Goal: Task Accomplishment & Management: Manage account settings

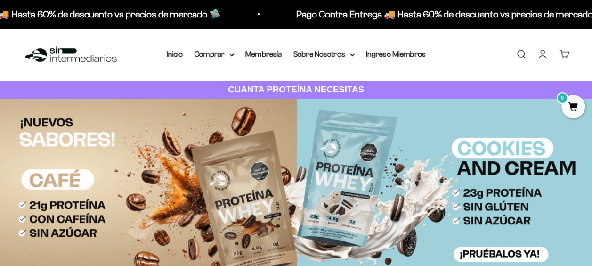
click at [386, 58] on li "Ingreso Miembros" at bounding box center [396, 54] width 60 height 12
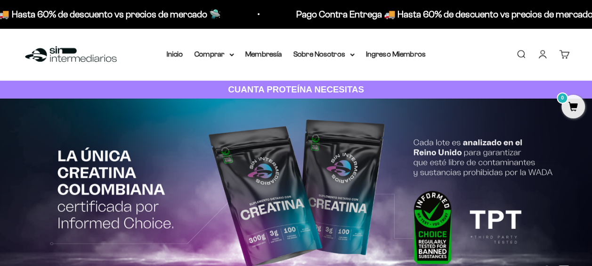
click at [543, 52] on link "Iniciar sesión" at bounding box center [542, 54] width 10 height 10
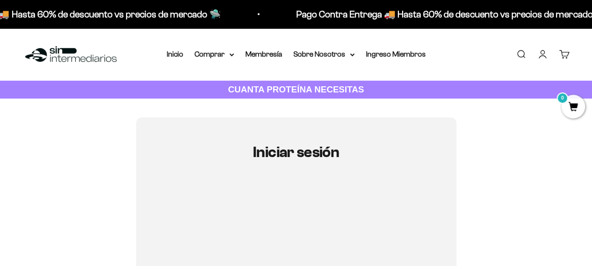
scroll to position [93, 0]
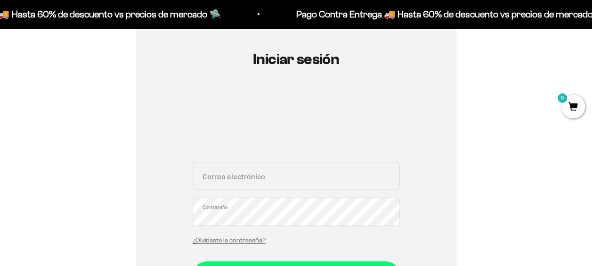
click at [233, 185] on input "Correo electrónico" at bounding box center [296, 175] width 207 height 28
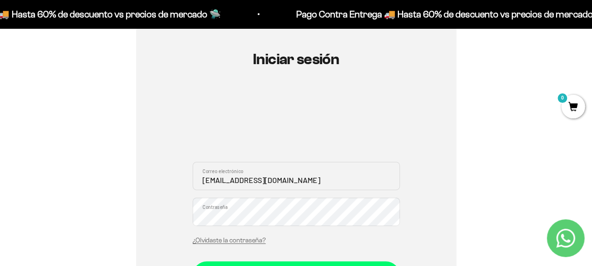
type input "[EMAIL_ADDRESS][DOMAIN_NAME]"
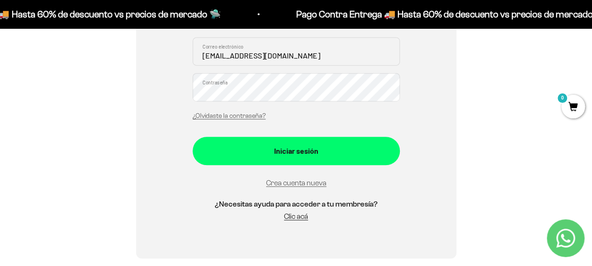
click at [319, 145] on div "Iniciar sesión" at bounding box center [295, 151] width 169 height 12
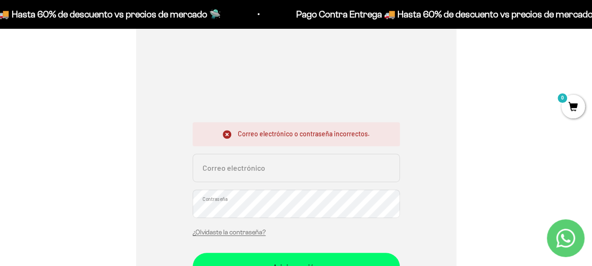
scroll to position [133, 0]
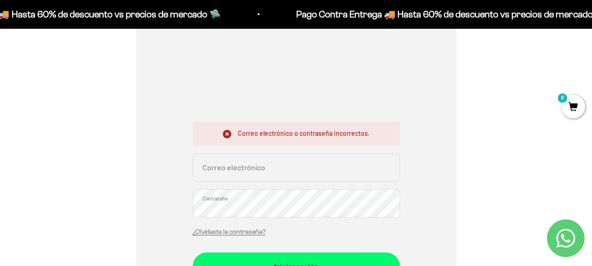
click at [221, 173] on input "Correo electrónico" at bounding box center [296, 167] width 207 height 28
type input "[EMAIL_ADDRESS][DOMAIN_NAME]"
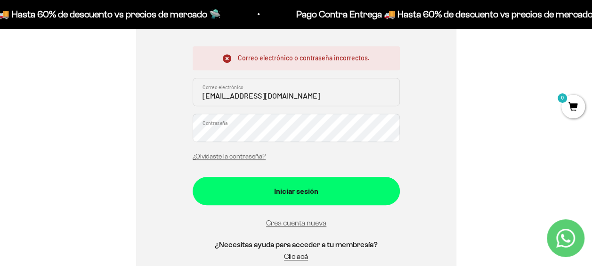
scroll to position [208, 0]
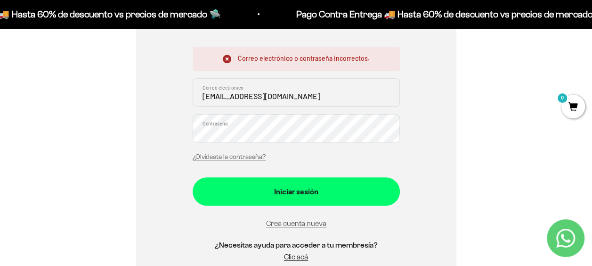
click at [355, 190] on div "Iniciar sesión" at bounding box center [295, 191] width 169 height 12
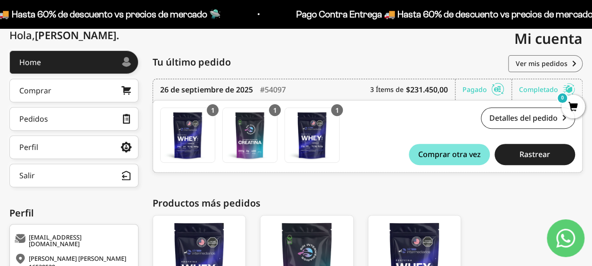
scroll to position [111, 0]
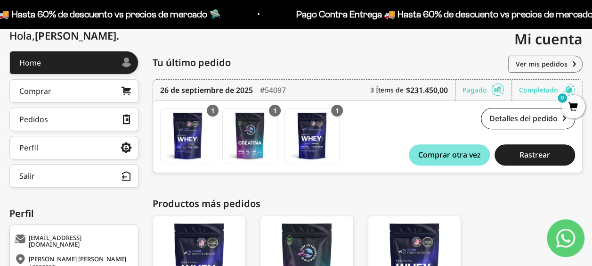
click at [82, 116] on link "Pedidos" at bounding box center [73, 119] width 129 height 24
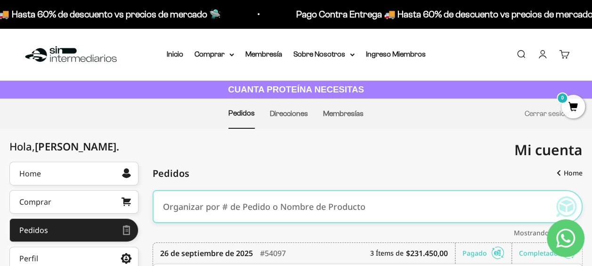
click at [78, 176] on link "Home" at bounding box center [73, 173] width 129 height 24
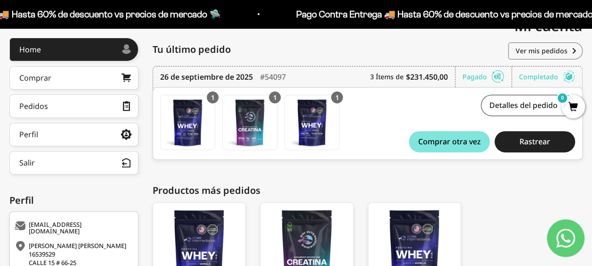
scroll to position [111, 0]
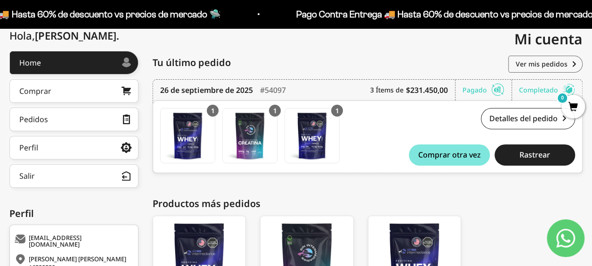
click at [523, 116] on link "Detalles del pedido" at bounding box center [528, 118] width 94 height 21
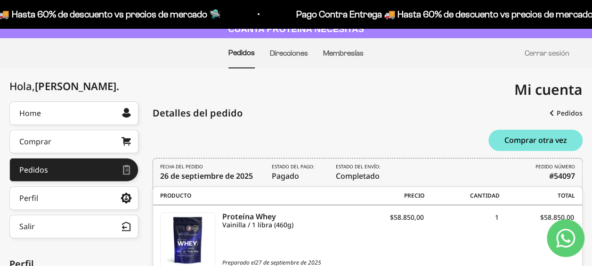
scroll to position [60, 0]
click at [93, 190] on link "Perfil" at bounding box center [73, 198] width 129 height 24
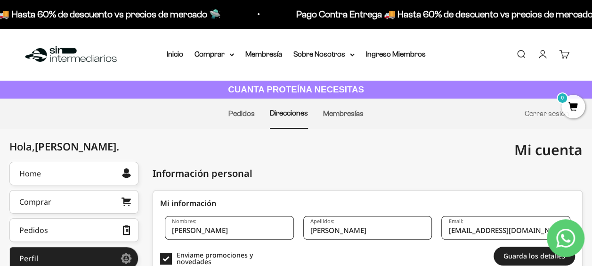
click at [347, 114] on link "Membresías" at bounding box center [343, 113] width 40 height 8
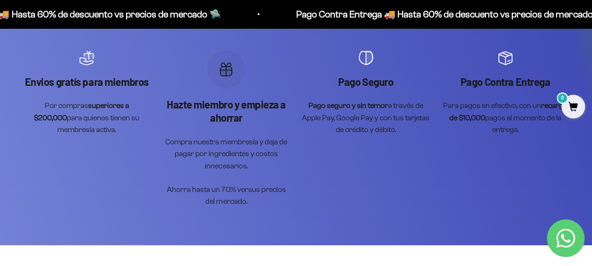
scroll to position [176, 0]
